Goal: Register for event/course

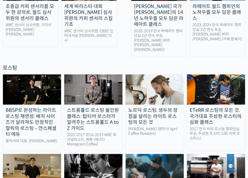
scroll to position [400, 0]
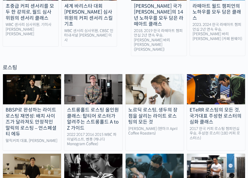
click at [110, 107] on div "스트롱홀드 로스팅 올인원 클래스: 탑티어 로스터가 알려주는 스트롱홀드 A to Z 가이드" at bounding box center [93, 119] width 58 height 24
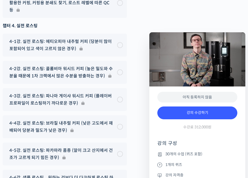
scroll to position [2801, 0]
